Goal: Information Seeking & Learning: Learn about a topic

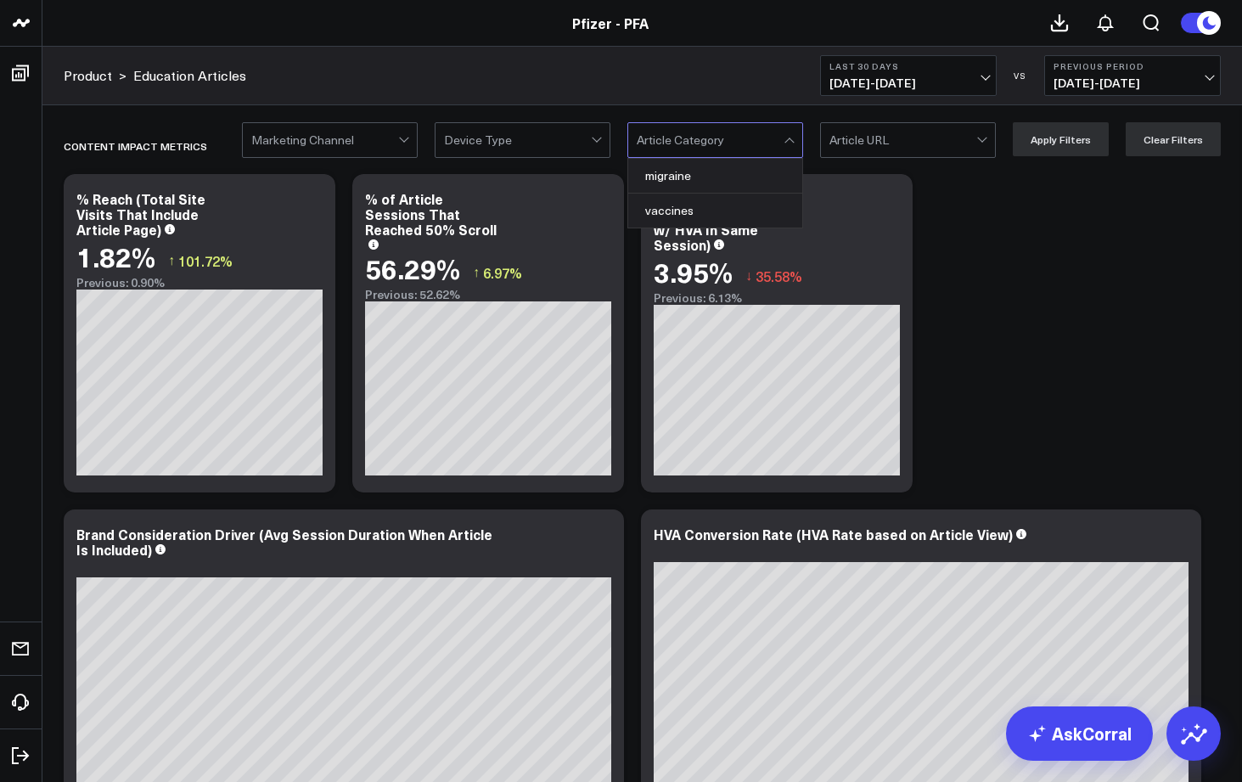
click at [794, 142] on div at bounding box center [789, 142] width 9 height 9
click at [690, 179] on div "migraine" at bounding box center [715, 176] width 174 height 35
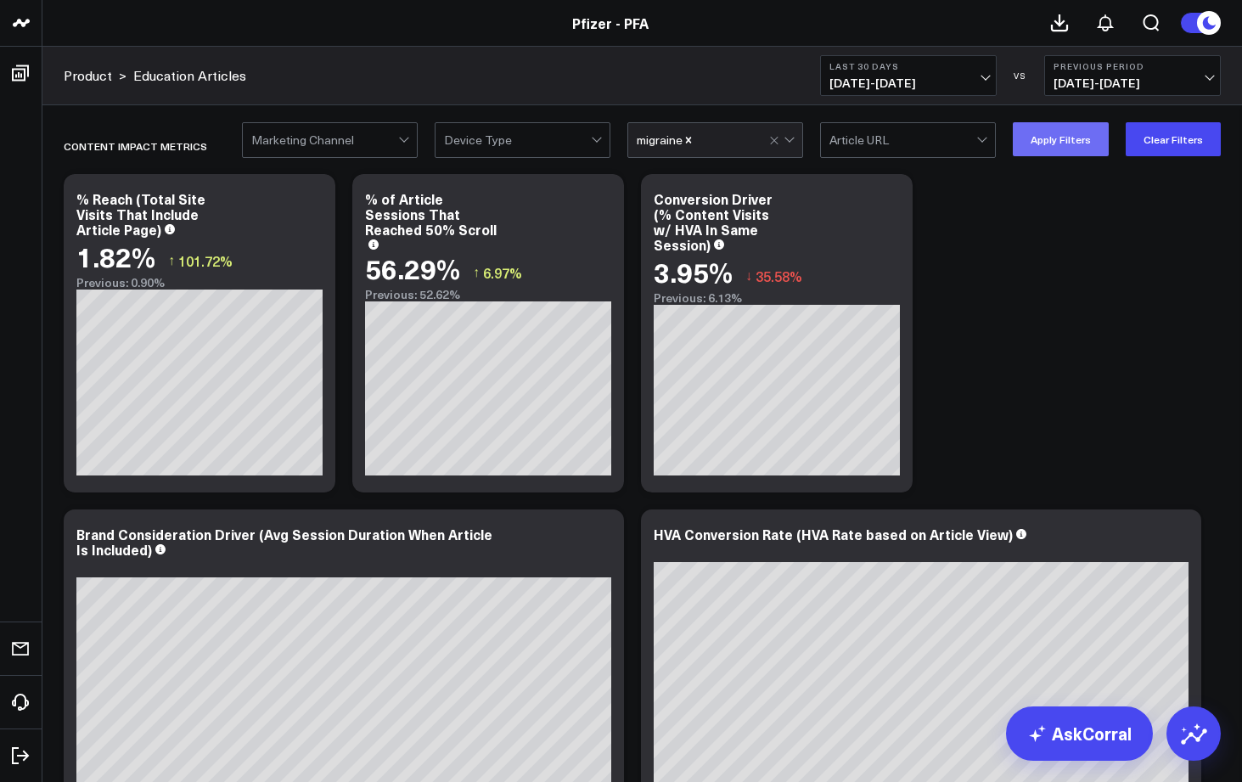
click at [1061, 145] on button "Apply Filters" at bounding box center [1061, 139] width 96 height 34
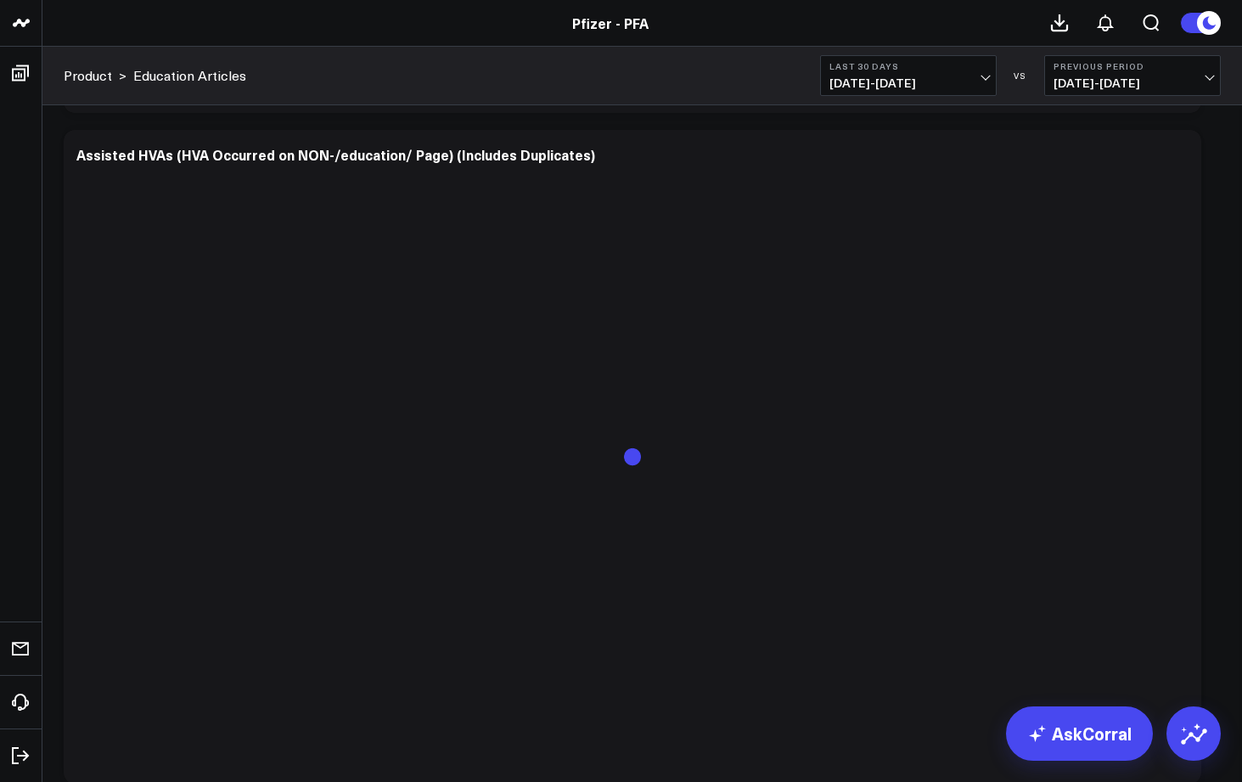
scroll to position [4192, 0]
